Goal: Transaction & Acquisition: Subscribe to service/newsletter

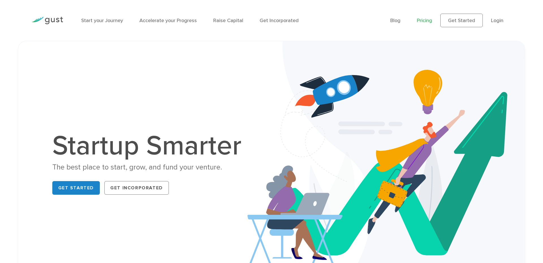
click at [428, 23] on link "Pricing" at bounding box center [424, 21] width 15 height 6
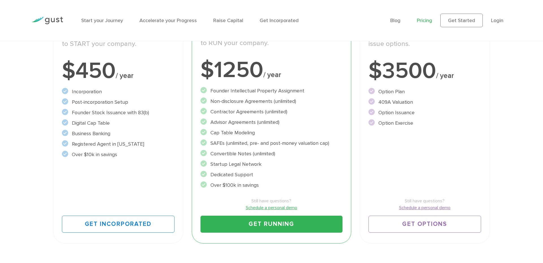
scroll to position [169, 0]
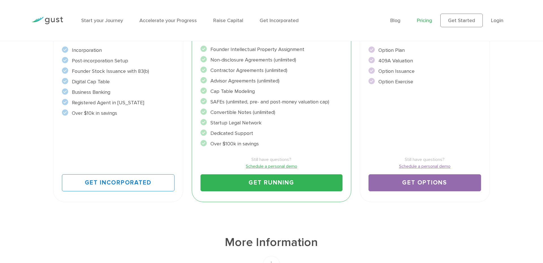
click at [406, 177] on link "Get Options" at bounding box center [425, 182] width 113 height 17
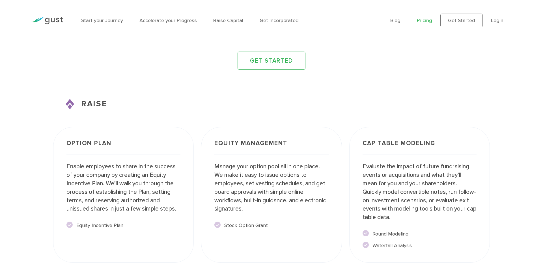
scroll to position [888, 0]
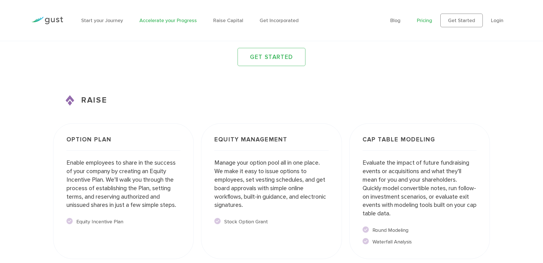
click at [164, 19] on link "Accelerate your Progress" at bounding box center [168, 21] width 57 height 6
click at [227, 20] on link "Raise Capital" at bounding box center [228, 21] width 30 height 6
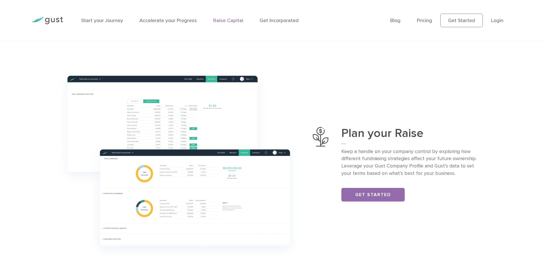
scroll to position [242, 0]
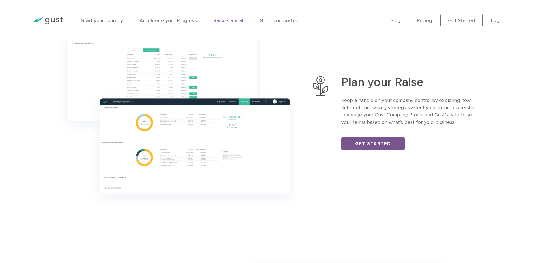
click at [369, 142] on link "Get Started" at bounding box center [373, 144] width 63 height 14
